Goal: Task Accomplishment & Management: Manage account settings

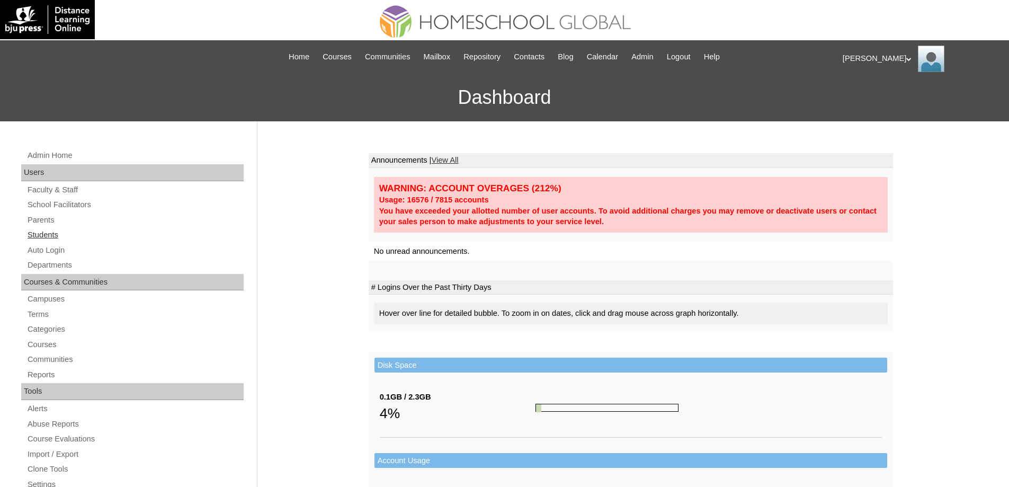
click at [87, 238] on link "Students" at bounding box center [134, 234] width 217 height 13
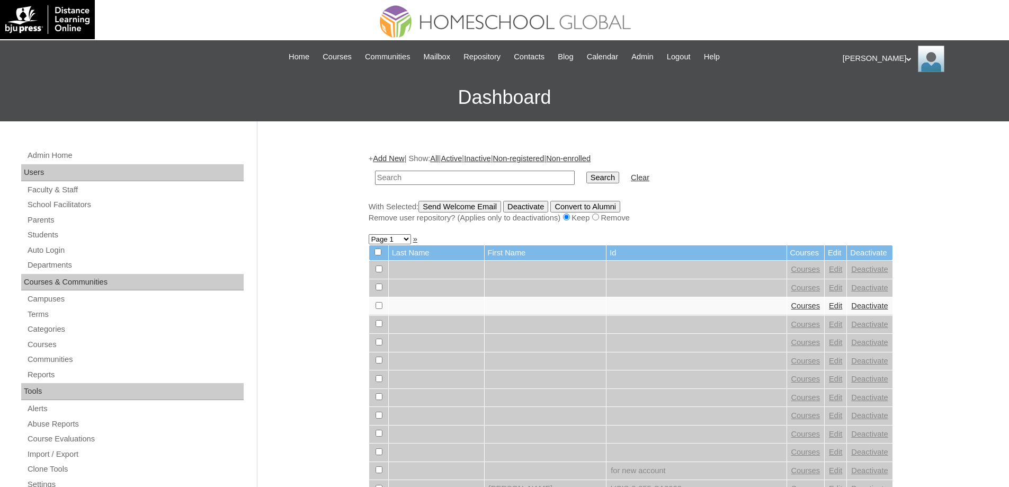
click at [543, 178] on input "text" at bounding box center [475, 178] width 200 height 14
type input "MHS0154-TECHPH2023"
click at [619, 180] on input "Search" at bounding box center [603, 178] width 33 height 12
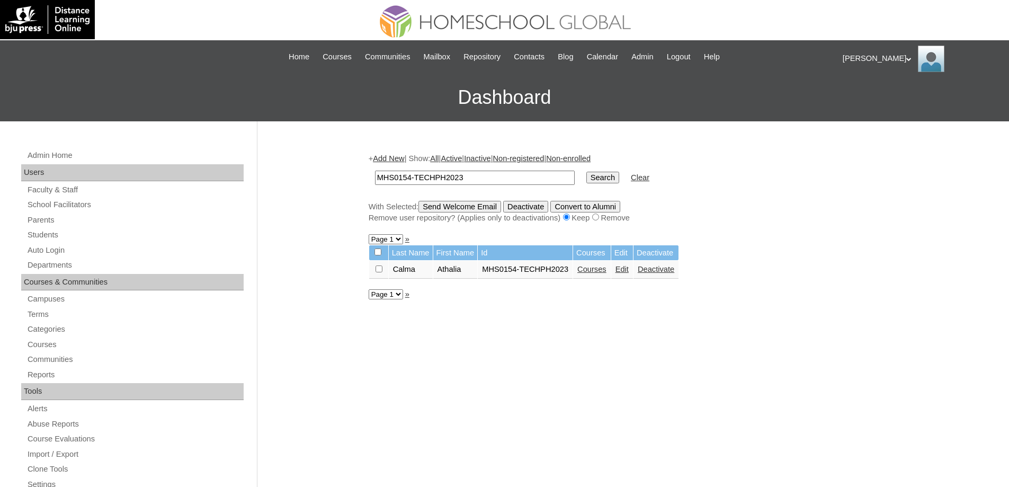
click at [607, 272] on link "Courses" at bounding box center [592, 269] width 29 height 8
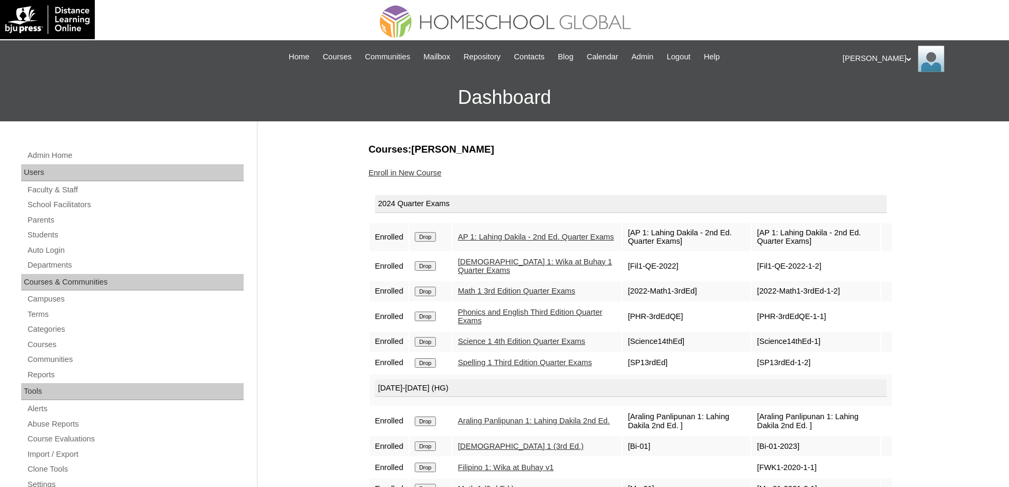
click at [427, 240] on input "Drop" at bounding box center [425, 237] width 21 height 10
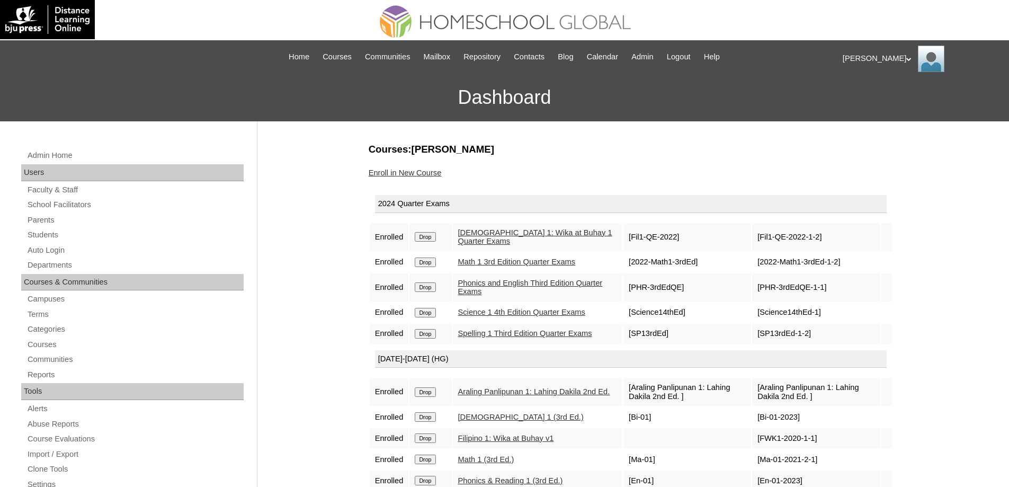
click at [436, 235] on input "Drop" at bounding box center [425, 237] width 21 height 10
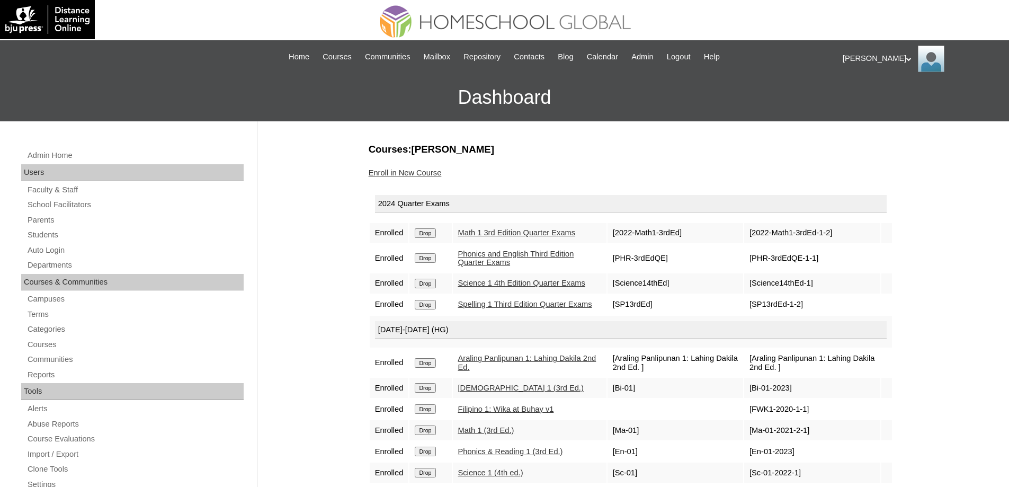
click at [423, 232] on input "Drop" at bounding box center [425, 233] width 21 height 10
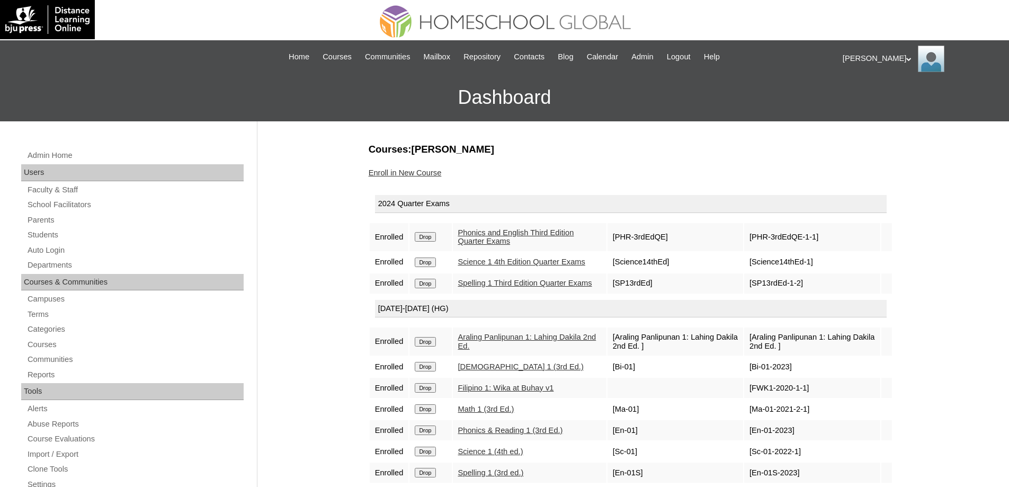
click at [436, 234] on input "Drop" at bounding box center [425, 237] width 21 height 10
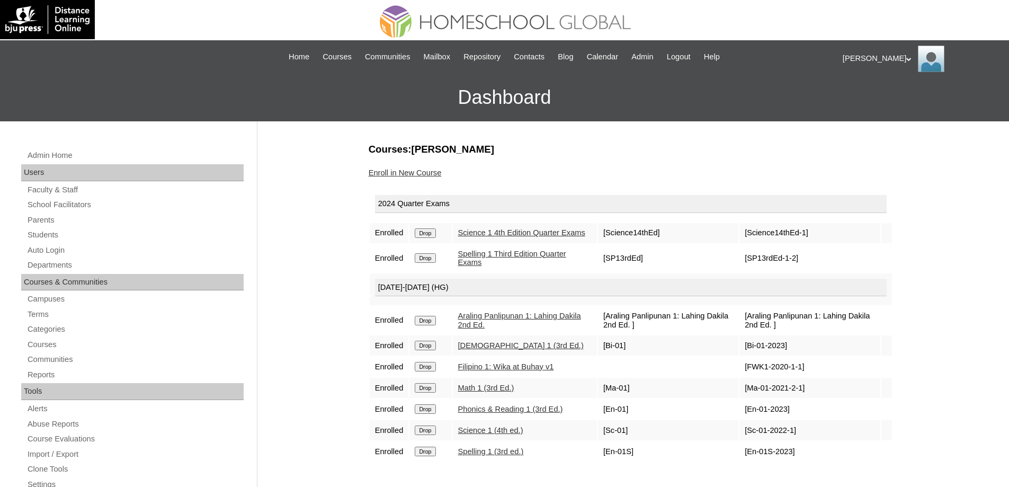
click at [432, 237] on input "Drop" at bounding box center [425, 233] width 21 height 10
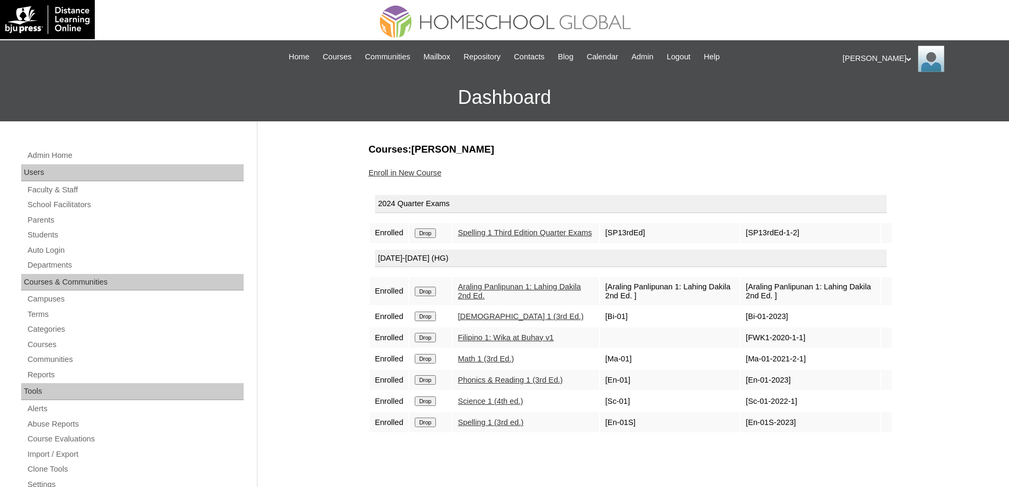
drag, startPoint x: 0, startPoint y: 0, endPoint x: 551, endPoint y: 41, distance: 552.1
click at [436, 238] on input "Drop" at bounding box center [425, 233] width 21 height 10
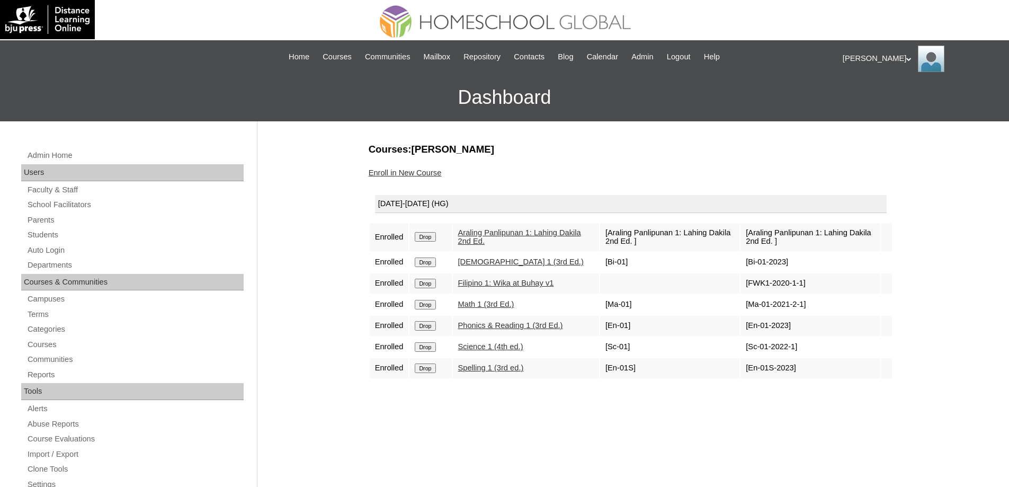
click at [437, 231] on td "Drop" at bounding box center [431, 237] width 42 height 28
drag, startPoint x: 437, startPoint y: 236, endPoint x: 554, endPoint y: 38, distance: 230.9
click at [436, 236] on input "Drop" at bounding box center [425, 237] width 21 height 10
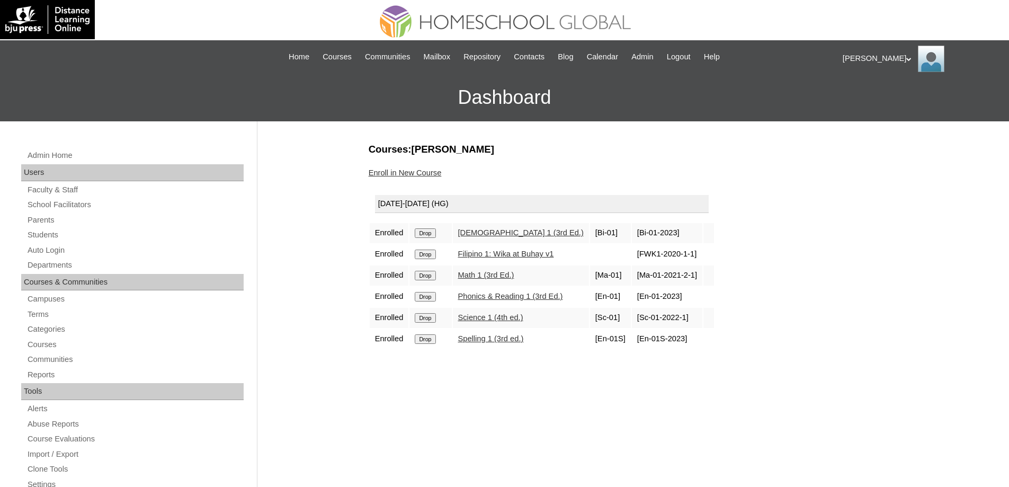
click at [433, 236] on input "Drop" at bounding box center [425, 233] width 21 height 10
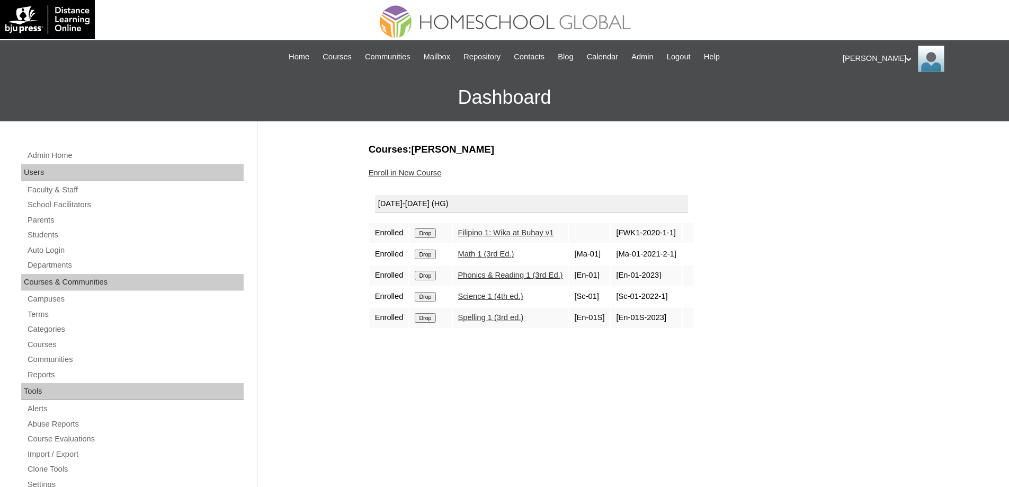
drag, startPoint x: 0, startPoint y: 0, endPoint x: 552, endPoint y: 31, distance: 552.5
click at [431, 233] on input "Drop" at bounding box center [425, 233] width 21 height 10
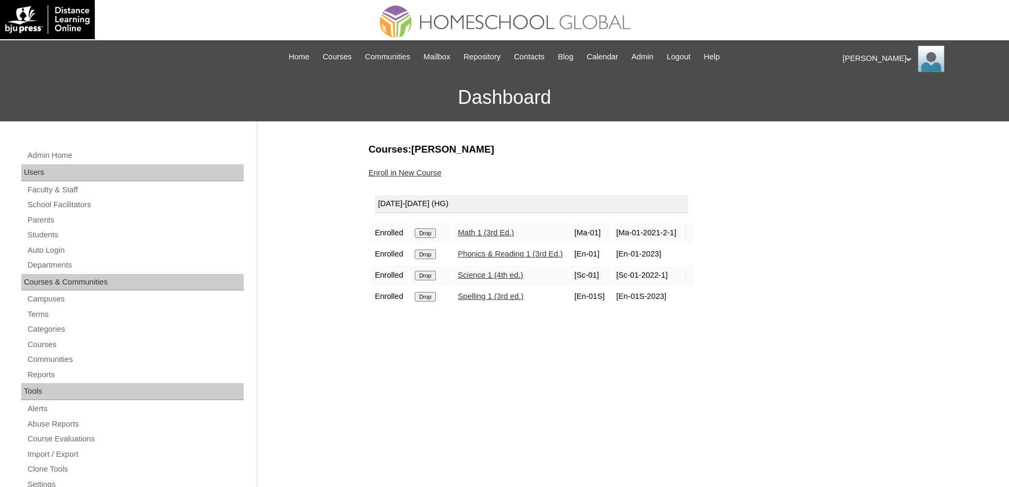
click at [428, 235] on input "Drop" at bounding box center [425, 233] width 21 height 10
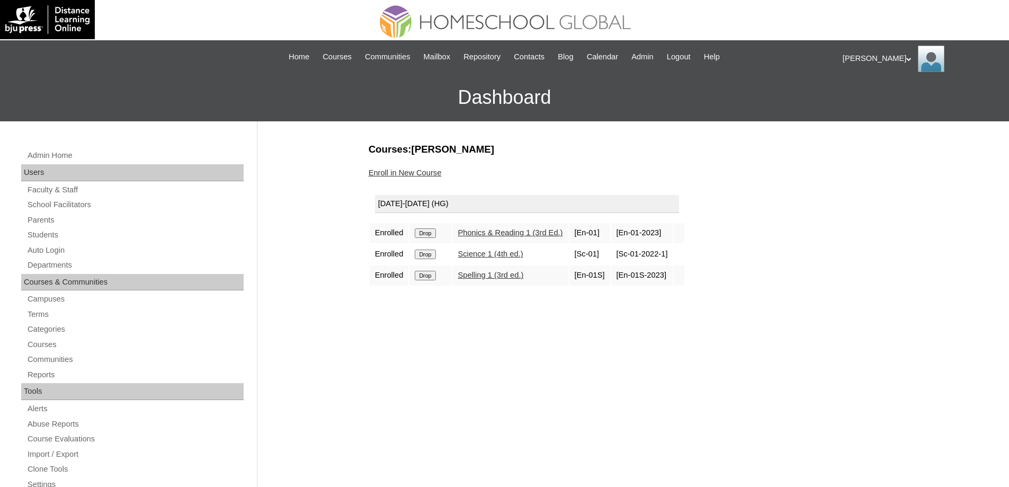
click at [434, 233] on input "Drop" at bounding box center [425, 233] width 21 height 10
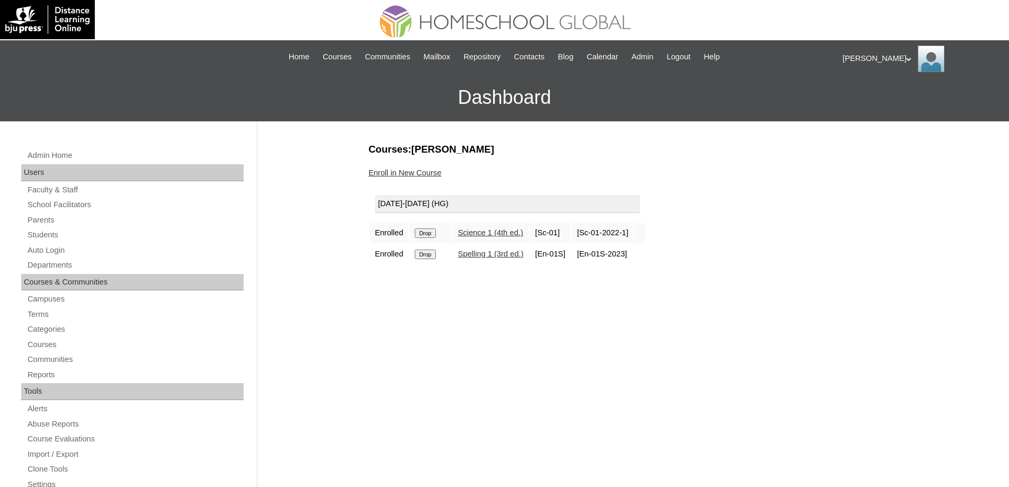
click at [433, 234] on input "Drop" at bounding box center [425, 233] width 21 height 10
click at [429, 236] on input "Drop" at bounding box center [425, 233] width 21 height 10
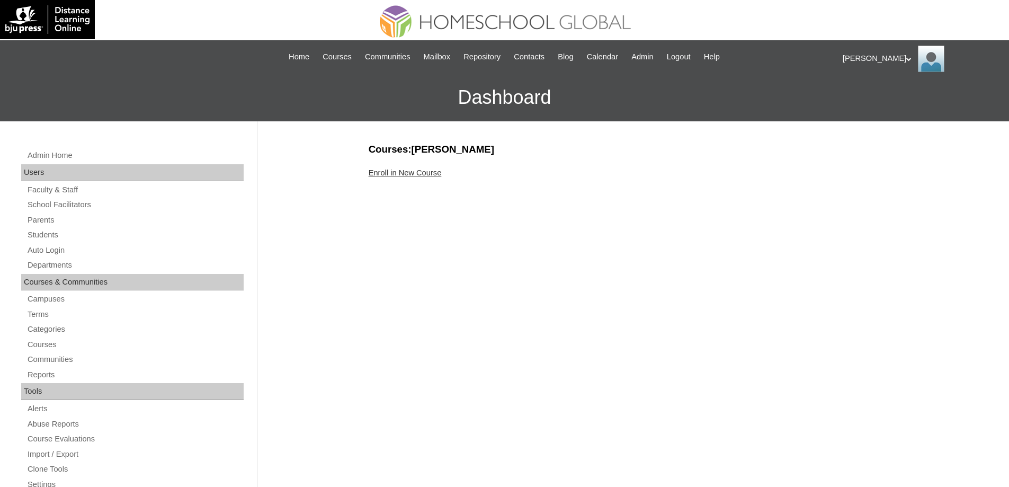
click at [399, 176] on link "Enroll in New Course" at bounding box center [405, 172] width 73 height 8
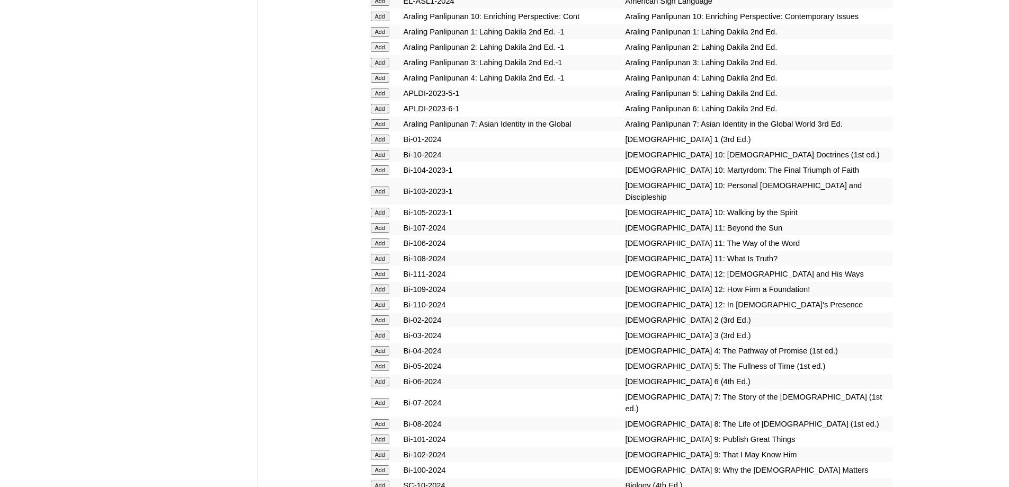
scroll to position [2623, 0]
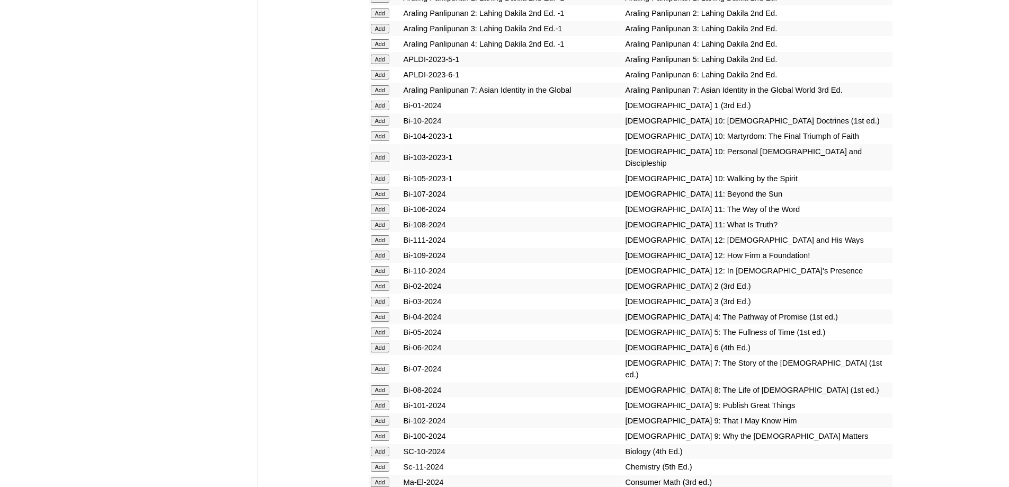
click at [378, 18] on input "Add" at bounding box center [380, 13] width 19 height 10
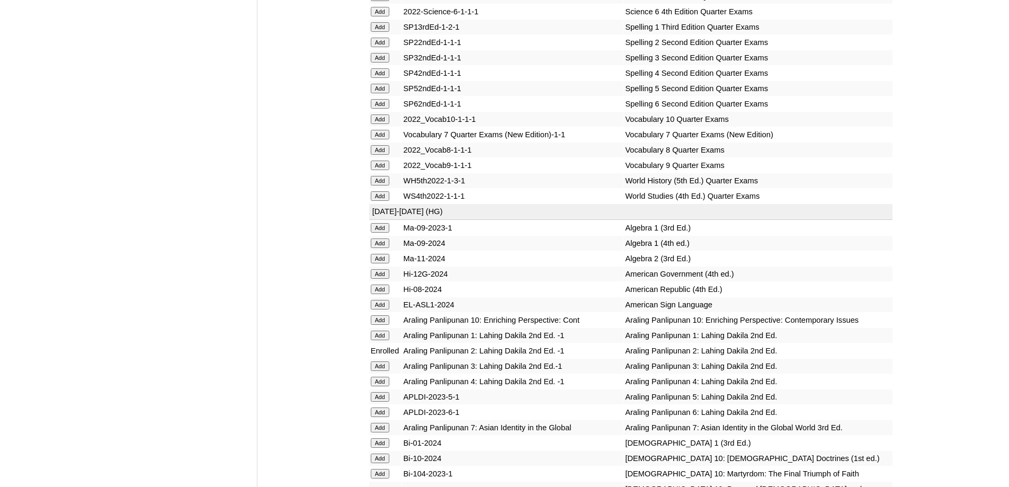
scroll to position [2751, 0]
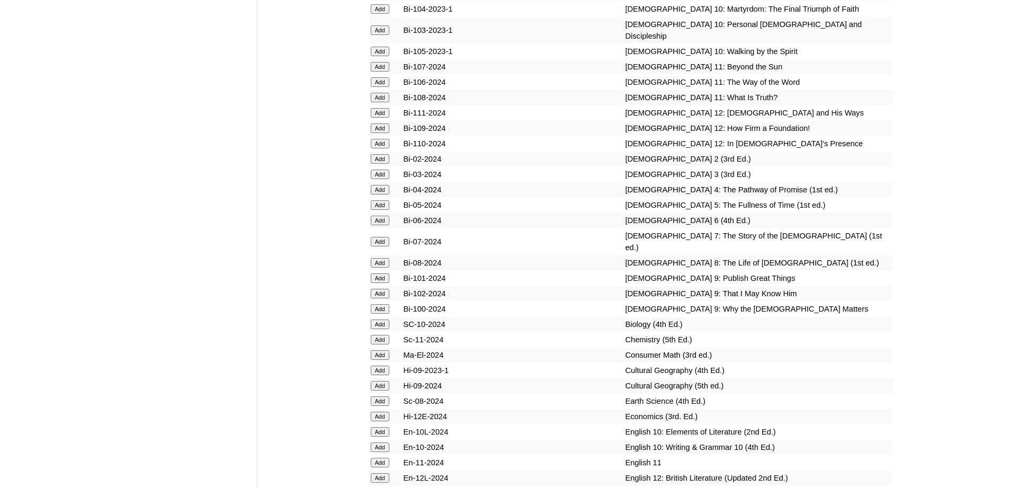
click at [389, 164] on input "Add" at bounding box center [380, 159] width 19 height 10
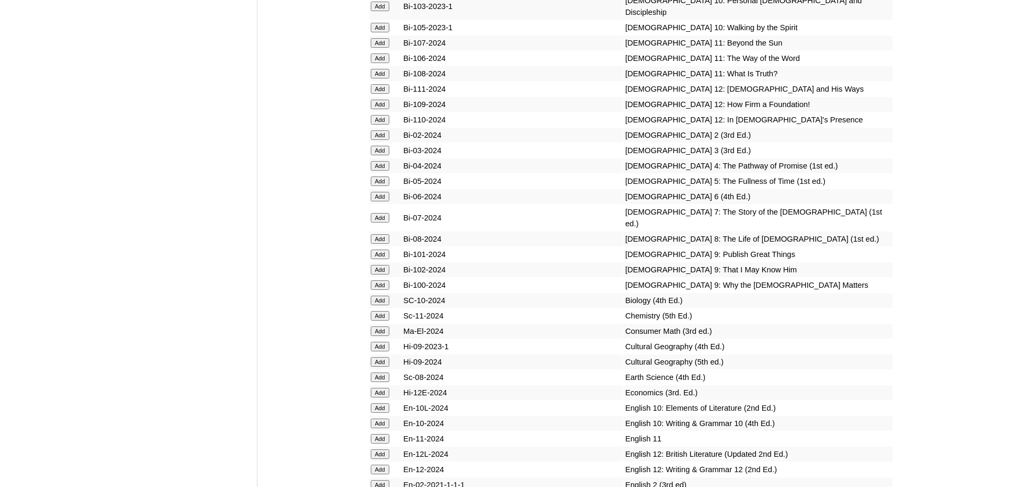
scroll to position [2857, 0]
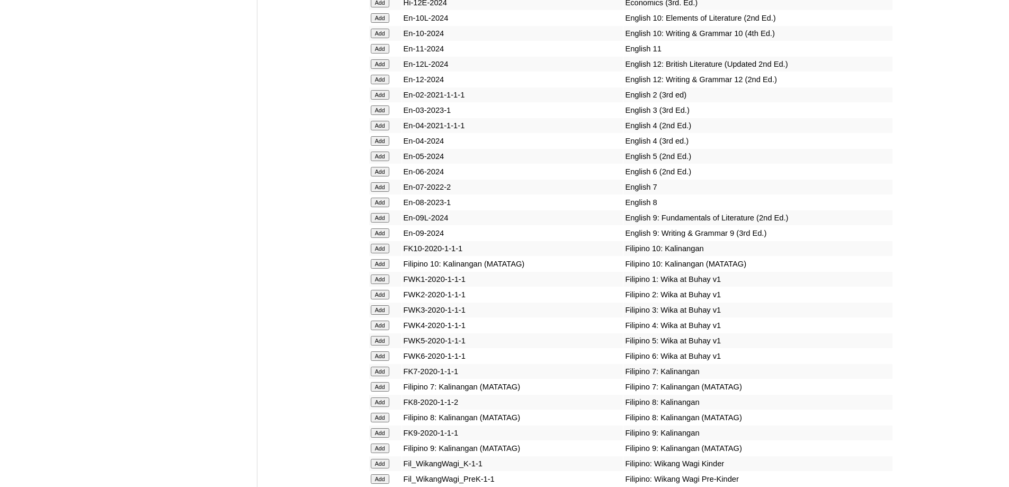
scroll to position [3167, 0]
click at [379, 97] on input "Add" at bounding box center [380, 93] width 19 height 10
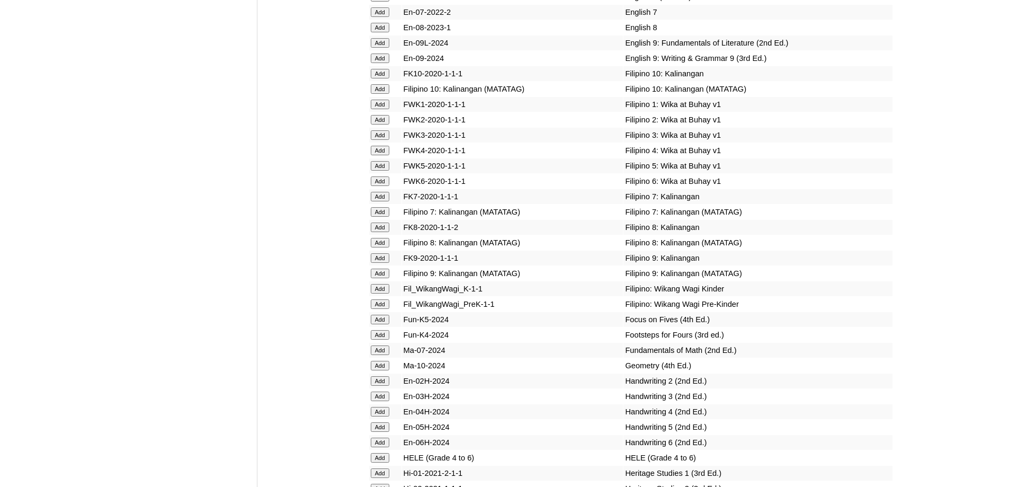
scroll to position [3373, 0]
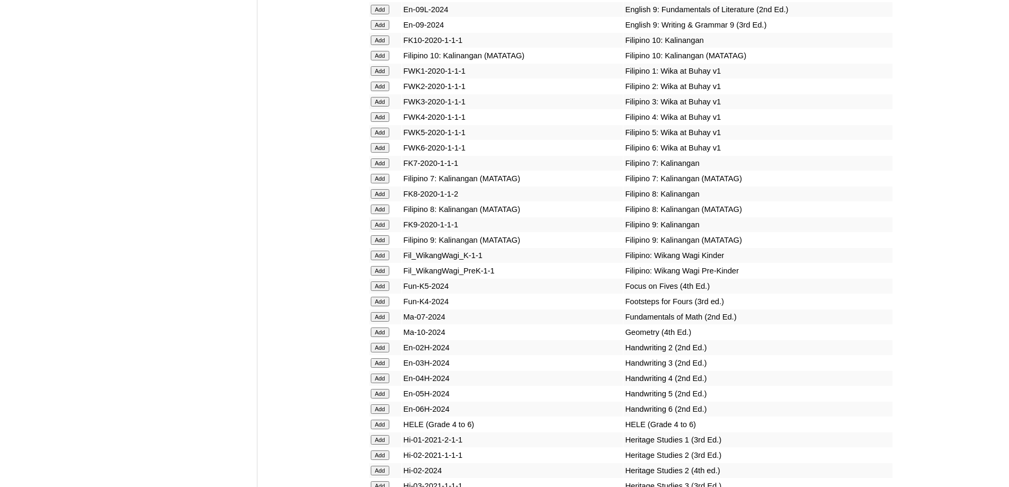
click at [380, 91] on input "Add" at bounding box center [380, 87] width 19 height 10
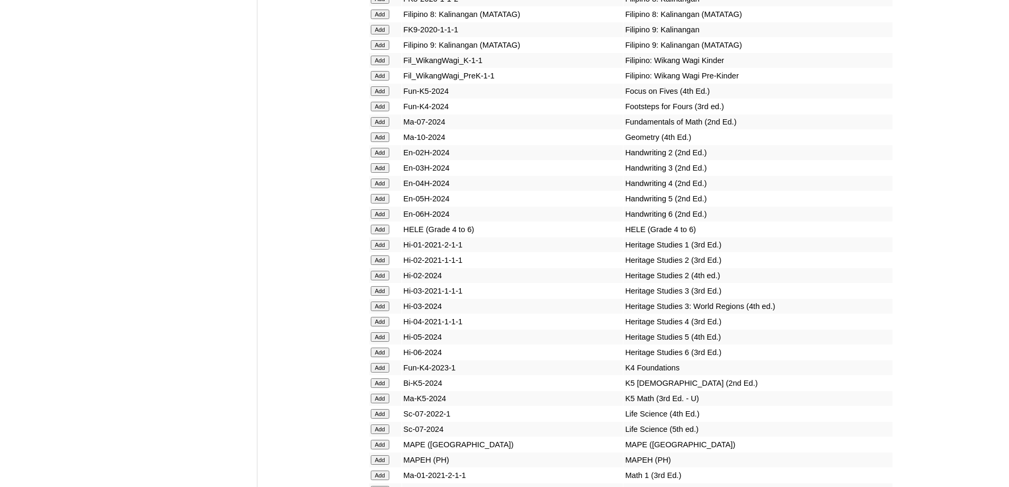
scroll to position [3585, 0]
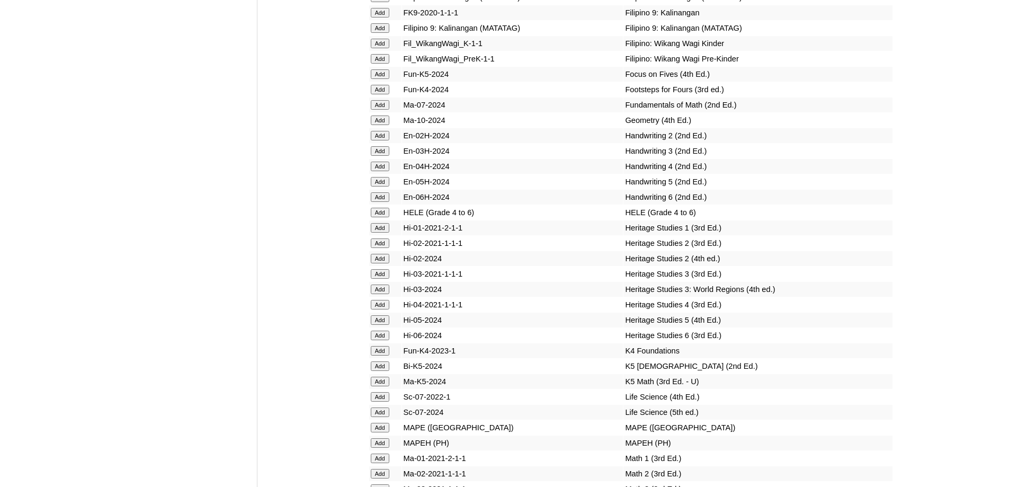
click at [377, 140] on input "Add" at bounding box center [380, 136] width 19 height 10
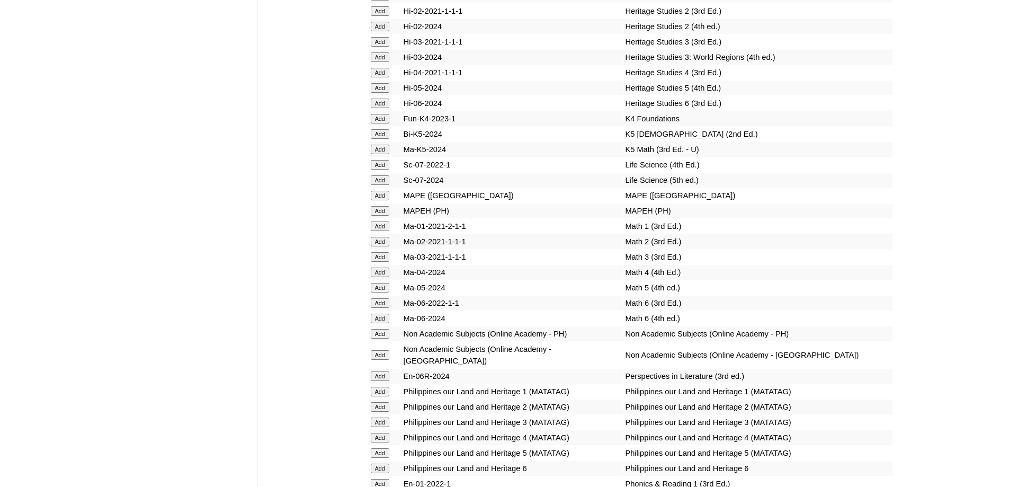
scroll to position [3903, 0]
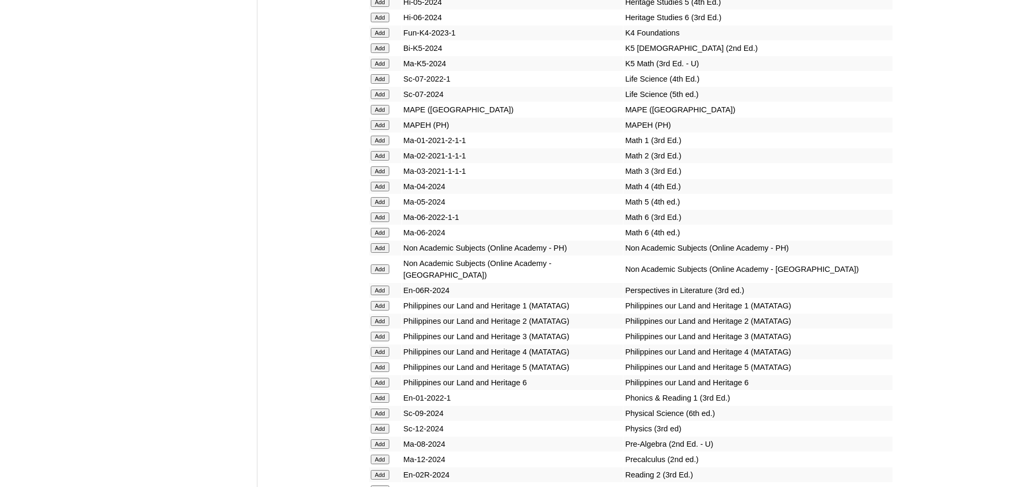
click at [386, 130] on input "Add" at bounding box center [380, 125] width 19 height 10
click at [378, 161] on input "Add" at bounding box center [380, 156] width 19 height 10
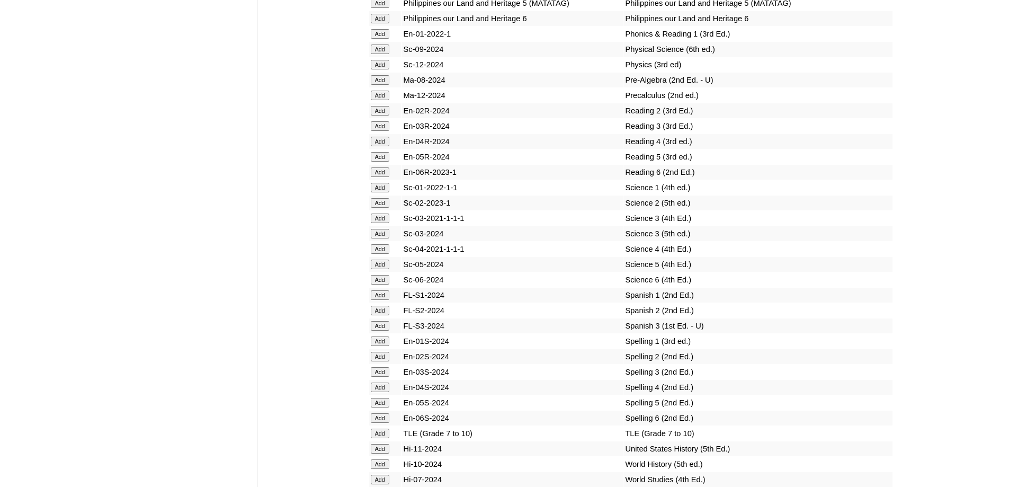
scroll to position [4273, 0]
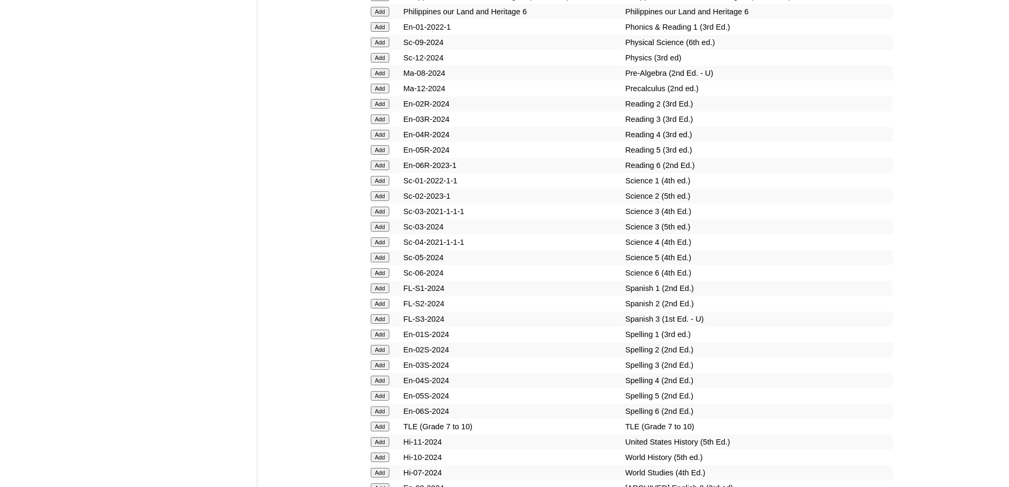
click at [386, 109] on input "Add" at bounding box center [380, 104] width 19 height 10
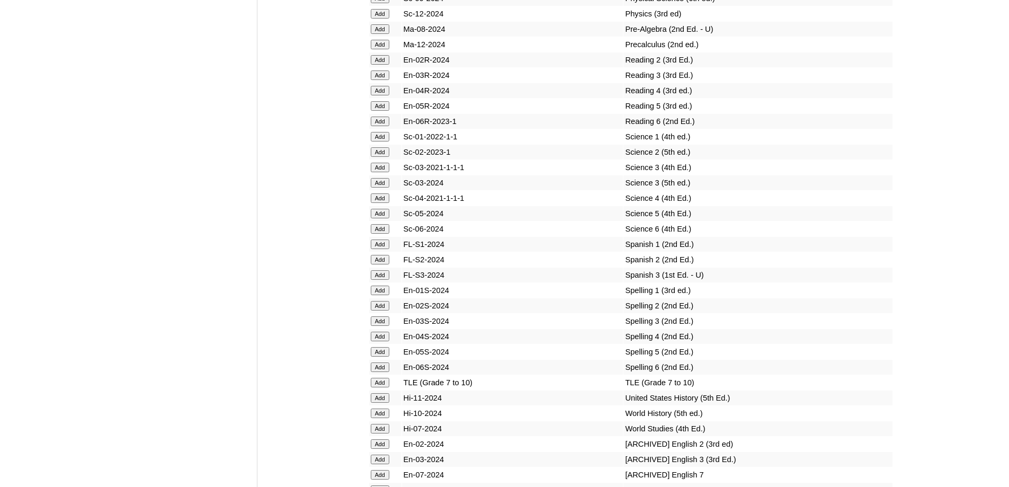
scroll to position [4326, 0]
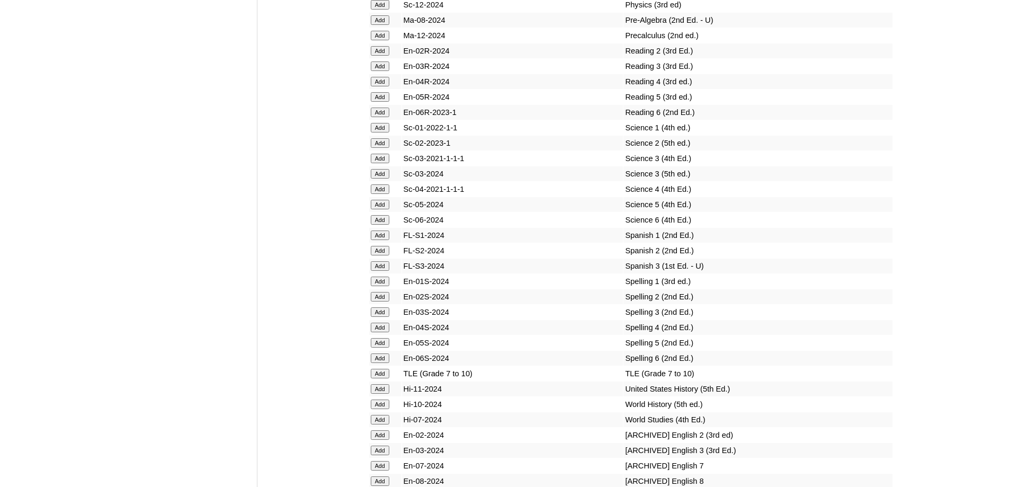
click at [383, 148] on input "Add" at bounding box center [380, 143] width 19 height 10
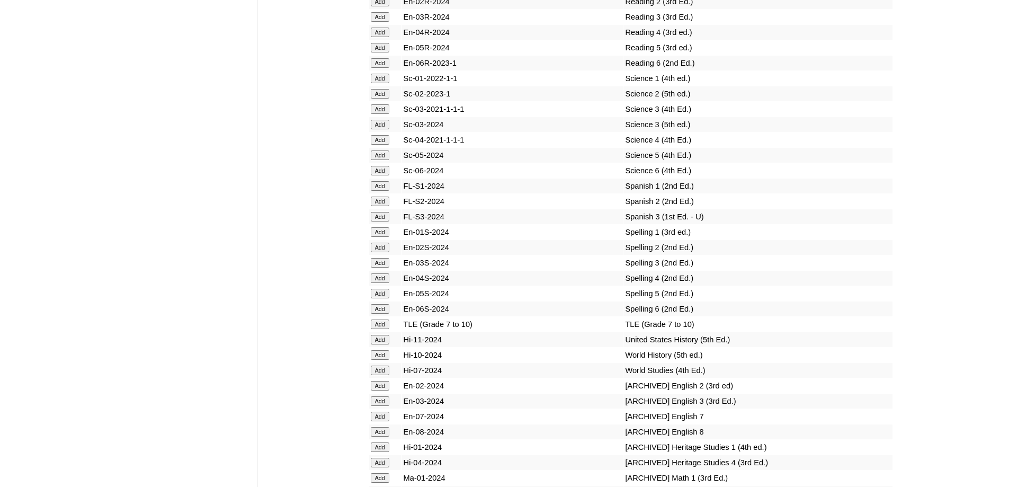
scroll to position [4379, 0]
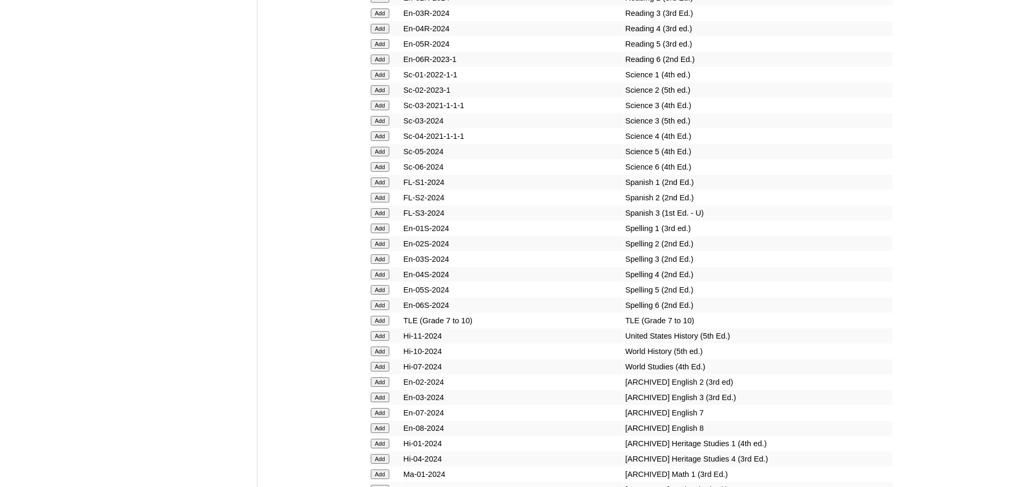
click at [383, 249] on input "Add" at bounding box center [380, 244] width 19 height 10
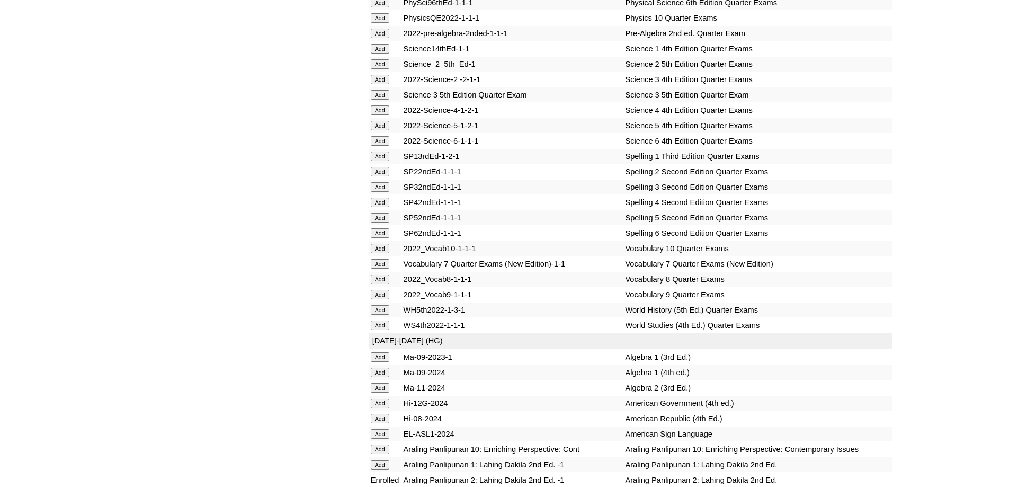
scroll to position [2154, 0]
click at [383, 179] on input "Add" at bounding box center [380, 175] width 19 height 10
click at [383, 72] on input "Add" at bounding box center [380, 67] width 19 height 10
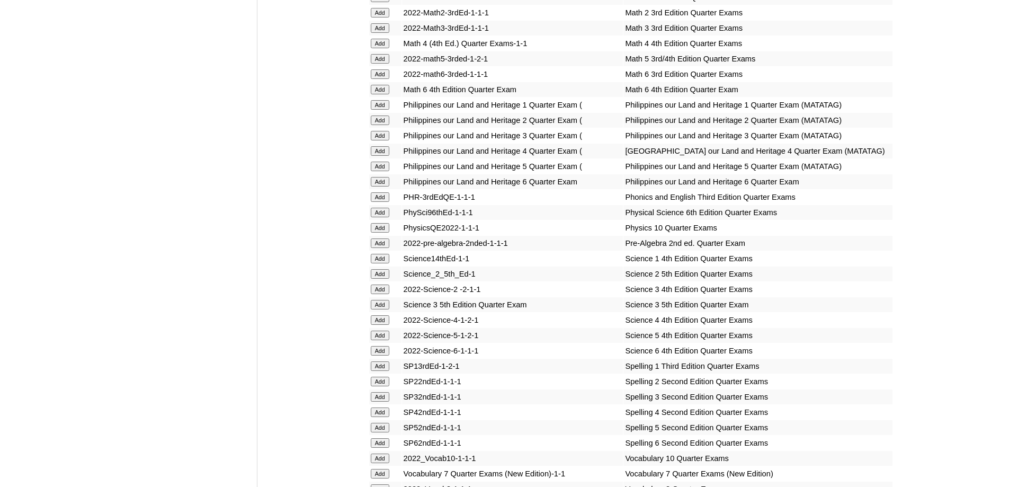
scroll to position [1942, 0]
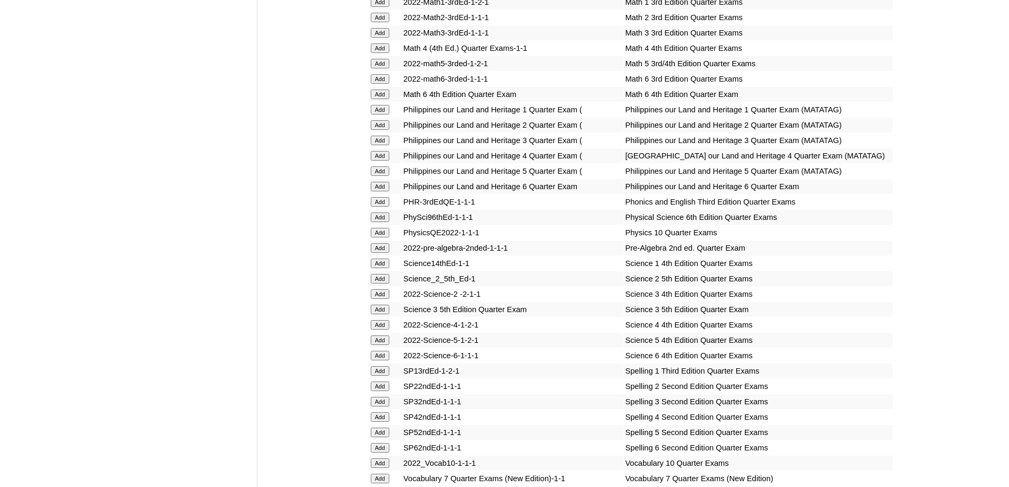
click at [382, 22] on input "Add" at bounding box center [380, 18] width 19 height 10
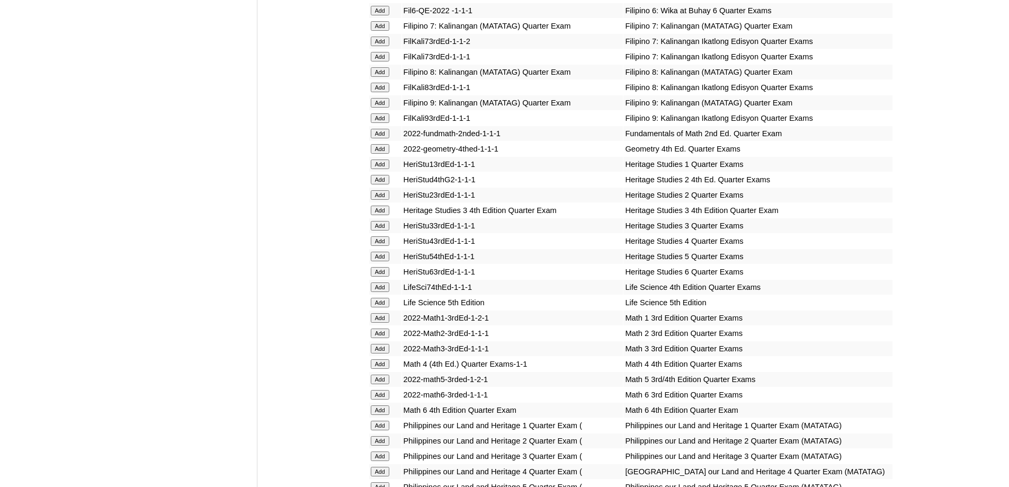
scroll to position [1624, 0]
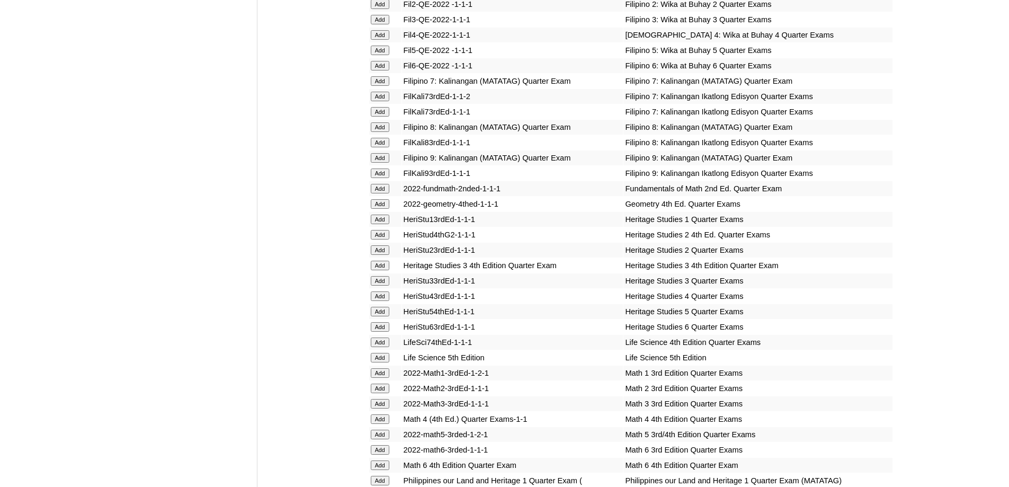
click at [383, 9] on input "Add" at bounding box center [380, 4] width 19 height 10
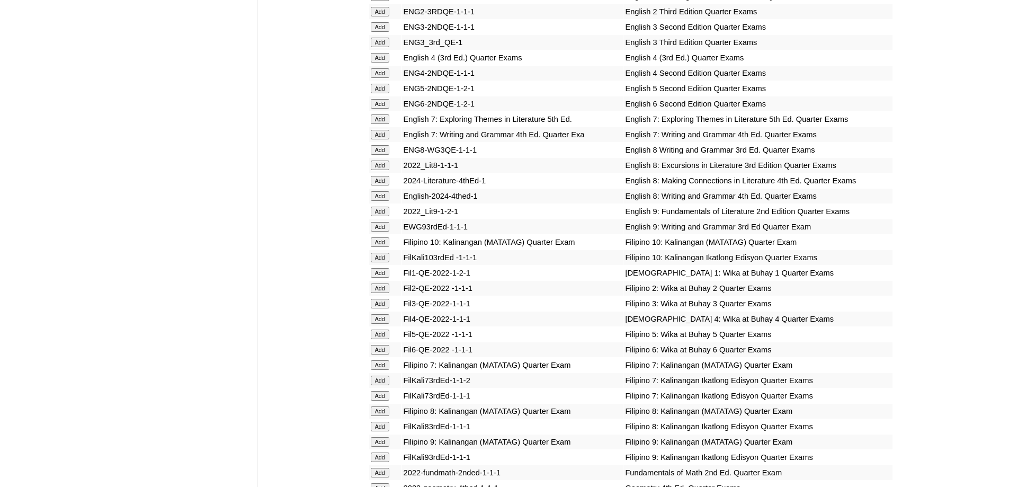
scroll to position [1253, 0]
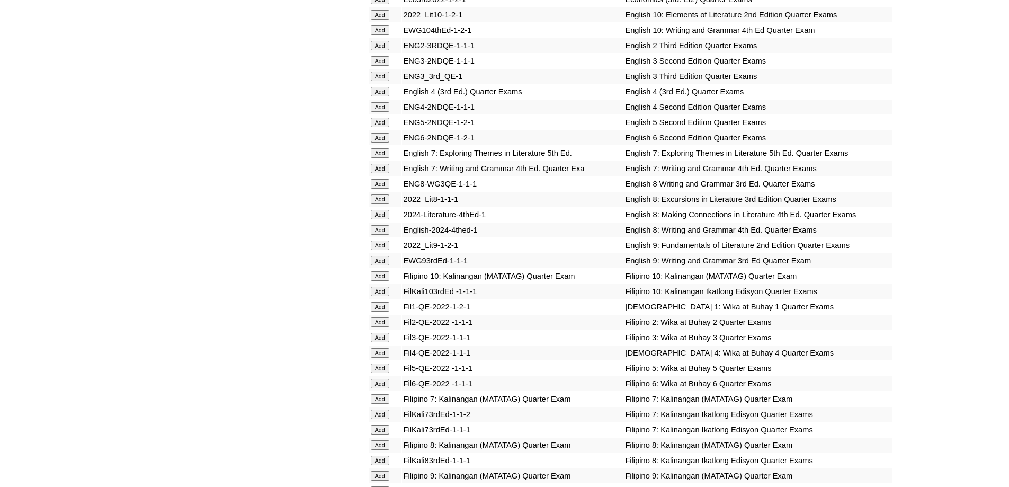
click at [375, 50] on input "Add" at bounding box center [380, 46] width 19 height 10
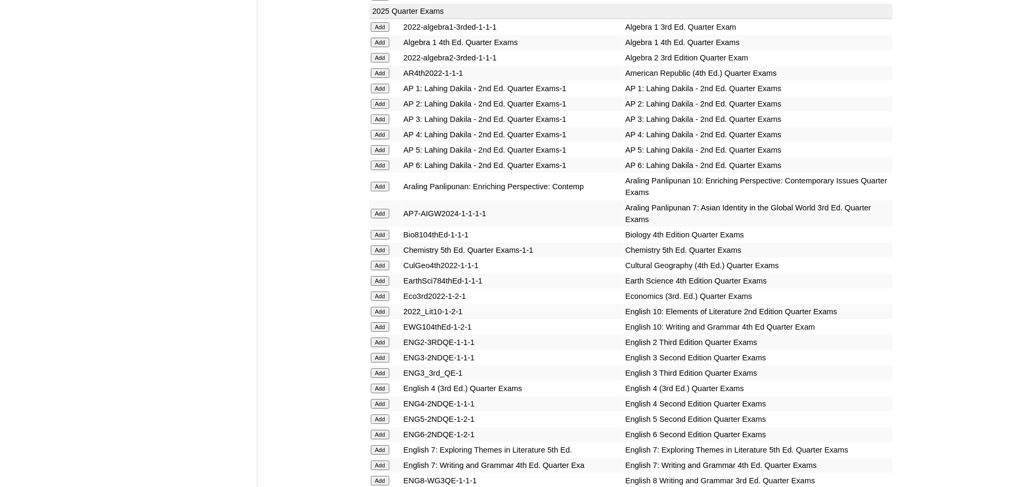
scroll to position [935, 0]
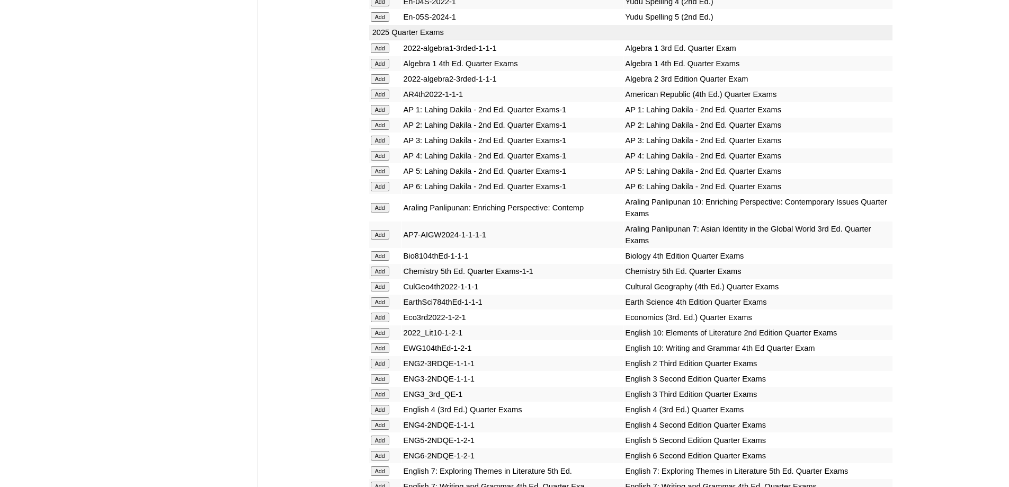
click at [386, 130] on input "Add" at bounding box center [380, 125] width 19 height 10
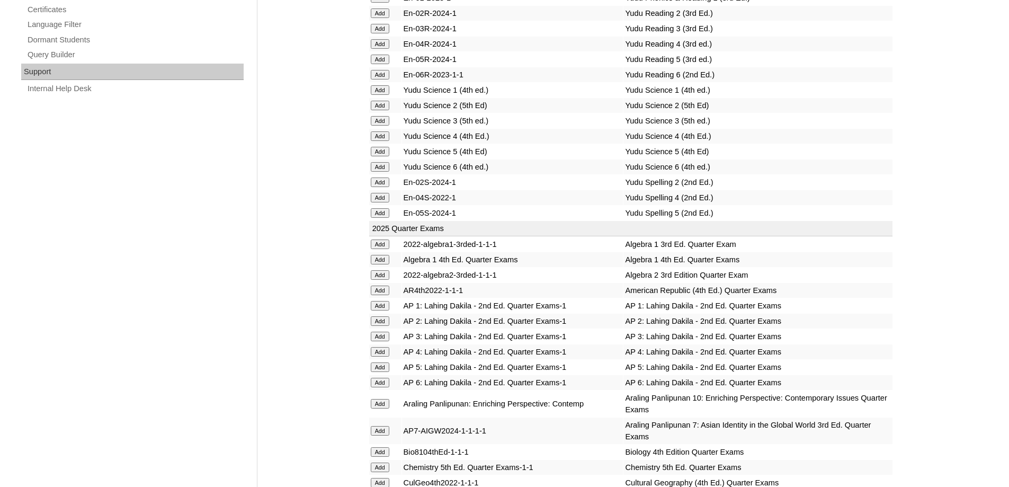
scroll to position [723, 0]
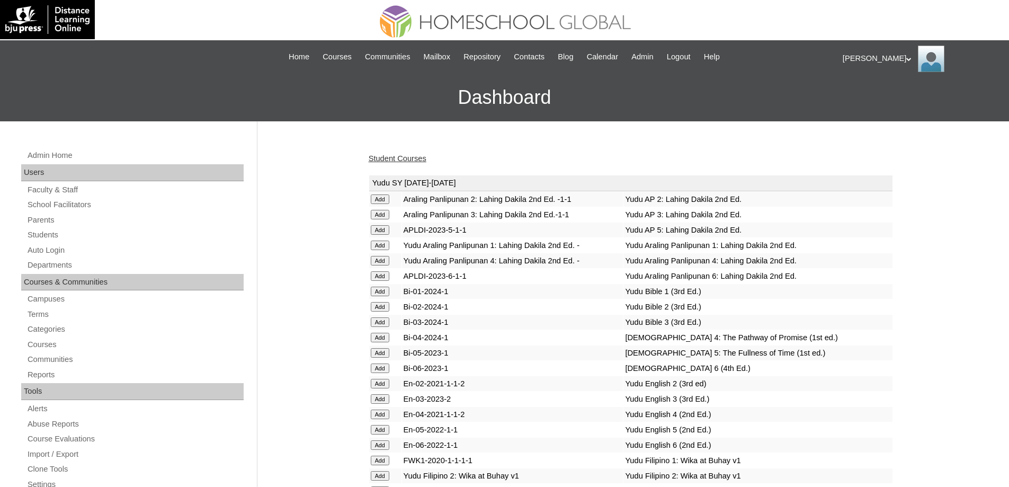
click at [433, 154] on div "Student Courses" at bounding box center [631, 158] width 525 height 11
click at [412, 160] on link "Student Courses" at bounding box center [398, 158] width 58 height 8
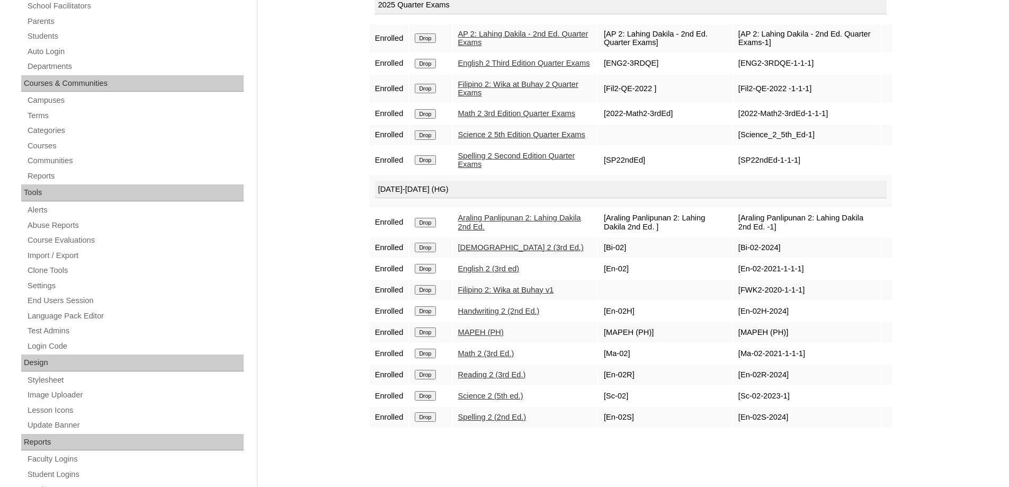
scroll to position [212, 0]
